Goal: Find specific page/section: Find specific page/section

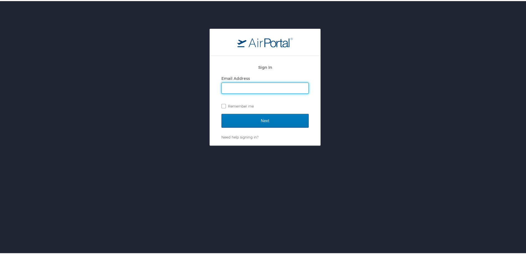
drag, startPoint x: 255, startPoint y: 88, endPoint x: 257, endPoint y: 92, distance: 4.2
click at [255, 88] on input "Email Address" at bounding box center [265, 87] width 87 height 10
type input "margie.hand@andavotravel.com"
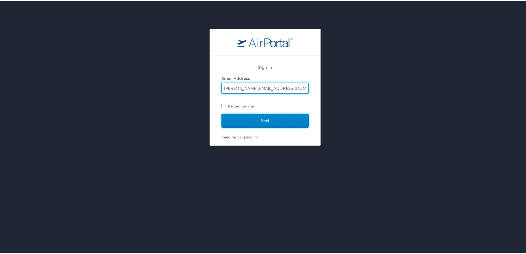
click at [257, 121] on input "Next" at bounding box center [265, 120] width 87 height 14
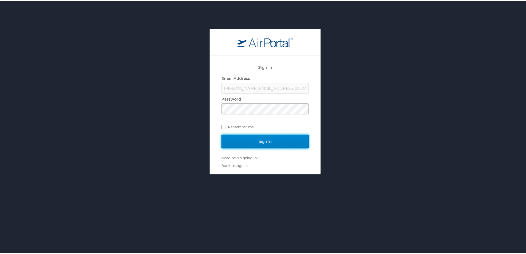
click at [270, 141] on input "Sign In" at bounding box center [265, 140] width 87 height 14
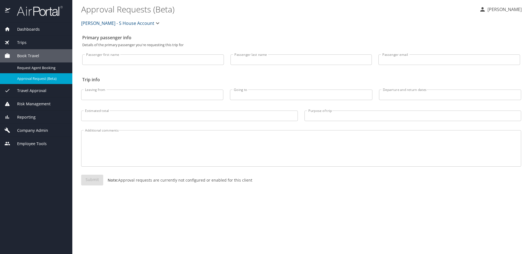
click at [28, 31] on span "Dashboards" at bounding box center [25, 29] width 30 height 6
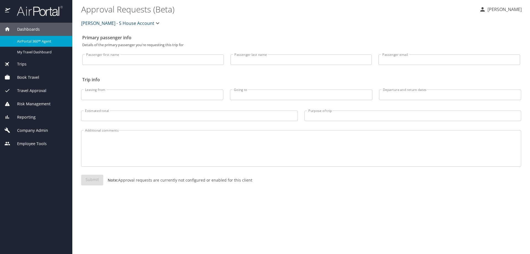
click at [35, 42] on span "AirPortal 360™ Agent" at bounding box center [41, 41] width 49 height 5
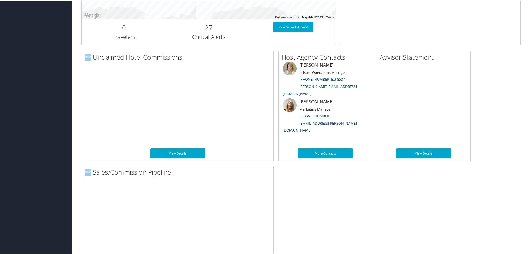
scroll to position [267, 0]
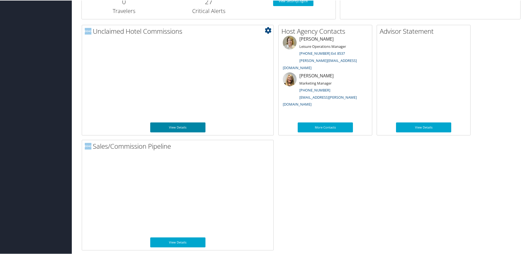
click at [180, 130] on link "View Details" at bounding box center [177, 127] width 55 height 10
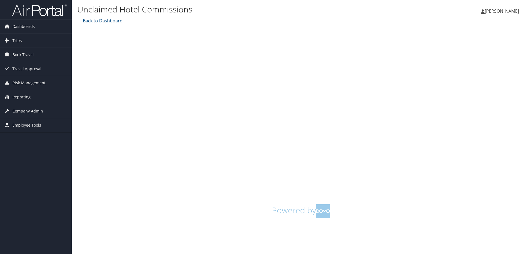
click at [508, 13] on span "[PERSON_NAME]" at bounding box center [502, 11] width 34 height 6
click at [27, 124] on span "Employee Tools" at bounding box center [26, 125] width 29 height 14
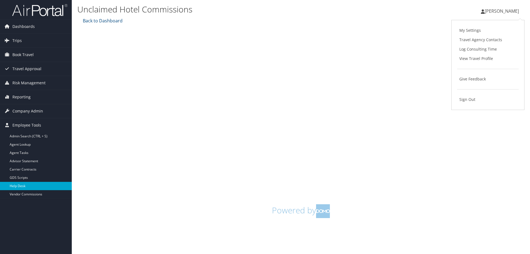
click at [25, 183] on link "Help Desk" at bounding box center [36, 186] width 72 height 8
